Goal: Task Accomplishment & Management: Manage account settings

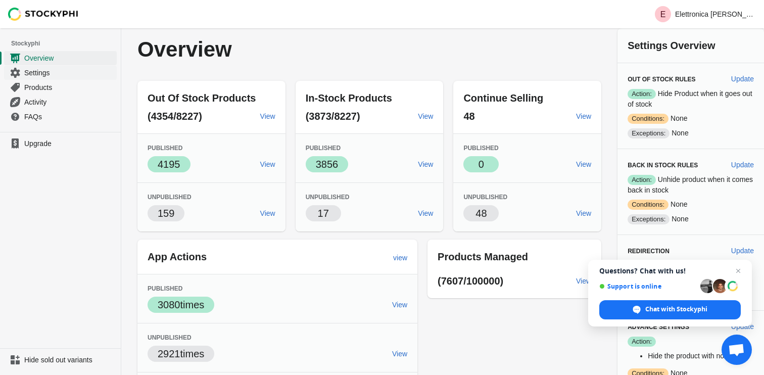
click at [47, 72] on span "Settings" at bounding box center [69, 73] width 90 height 10
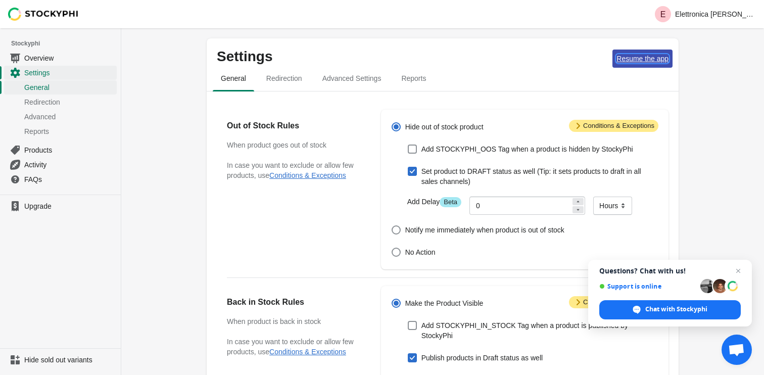
click at [643, 54] on button "Resume the app" at bounding box center [642, 58] width 60 height 18
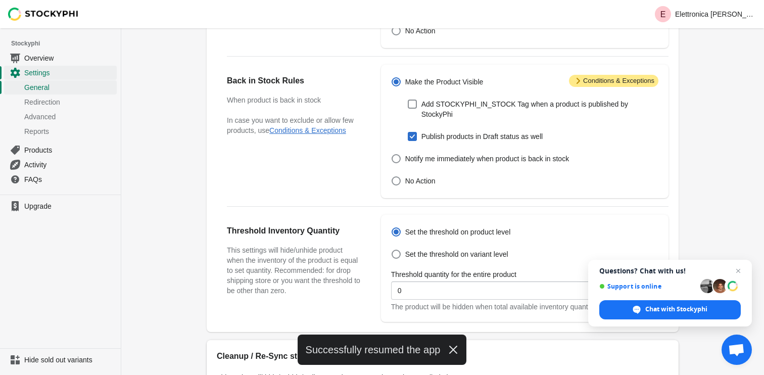
scroll to position [372, 0]
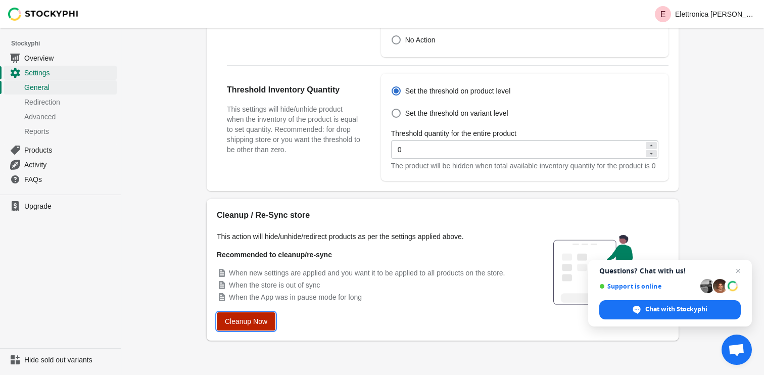
click at [249, 322] on span "Cleanup Now" at bounding box center [246, 321] width 42 height 8
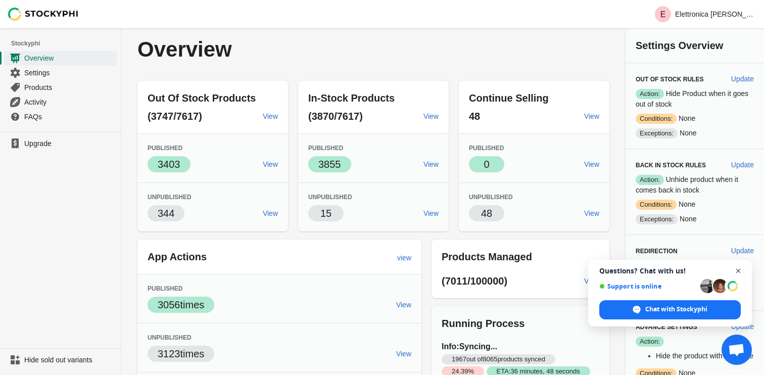
click at [736, 270] on span "Close chat" at bounding box center [738, 271] width 13 height 13
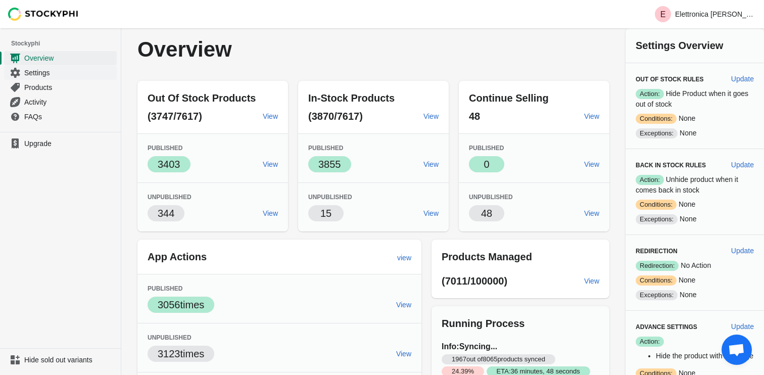
click at [27, 73] on span "Settings" at bounding box center [69, 73] width 90 height 10
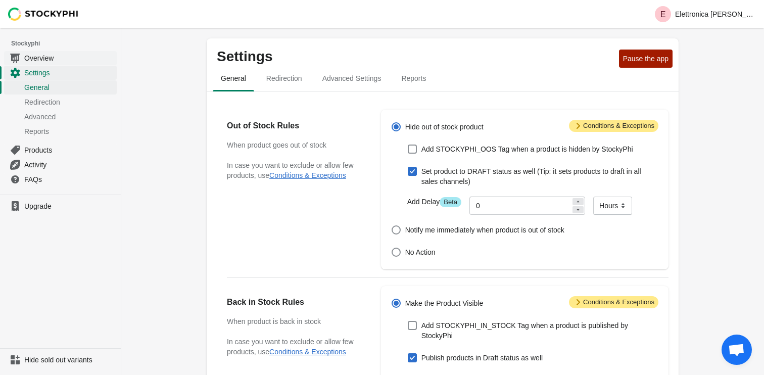
click at [38, 60] on span "Overview" at bounding box center [69, 58] width 90 height 10
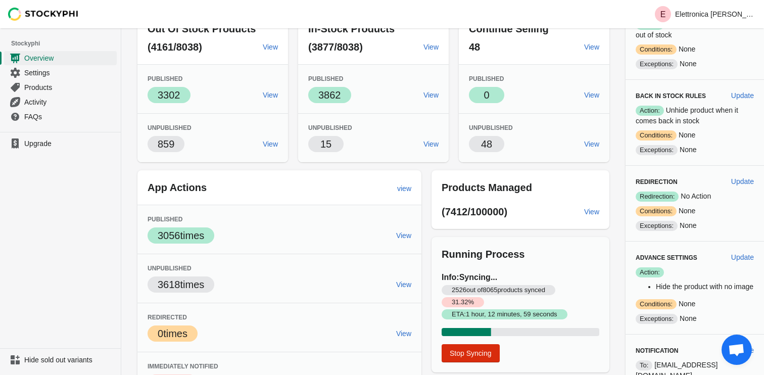
scroll to position [95, 0]
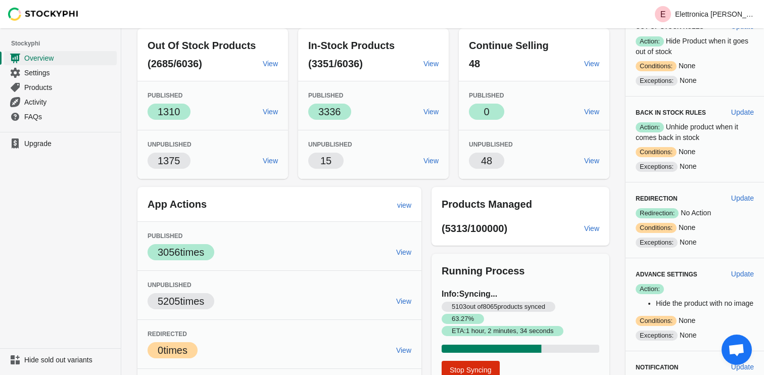
scroll to position [63, 0]
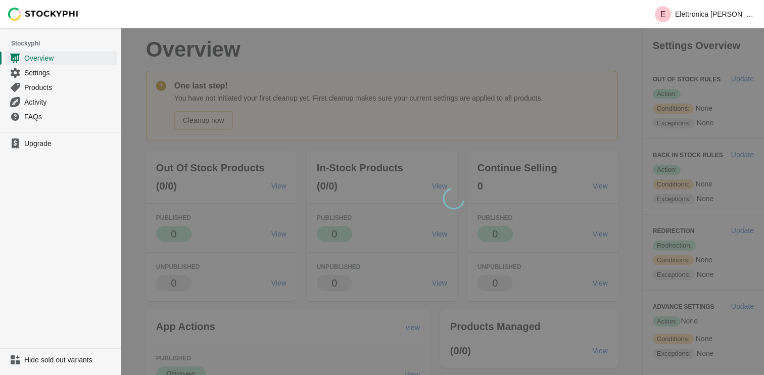
scroll to position [63, 0]
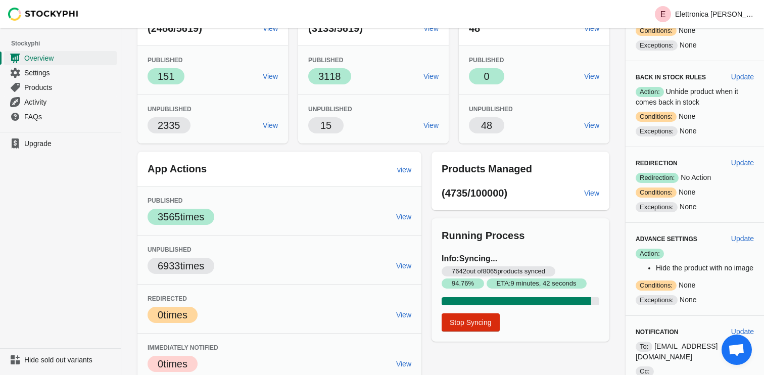
scroll to position [93, 0]
